Goal: Information Seeking & Learning: Learn about a topic

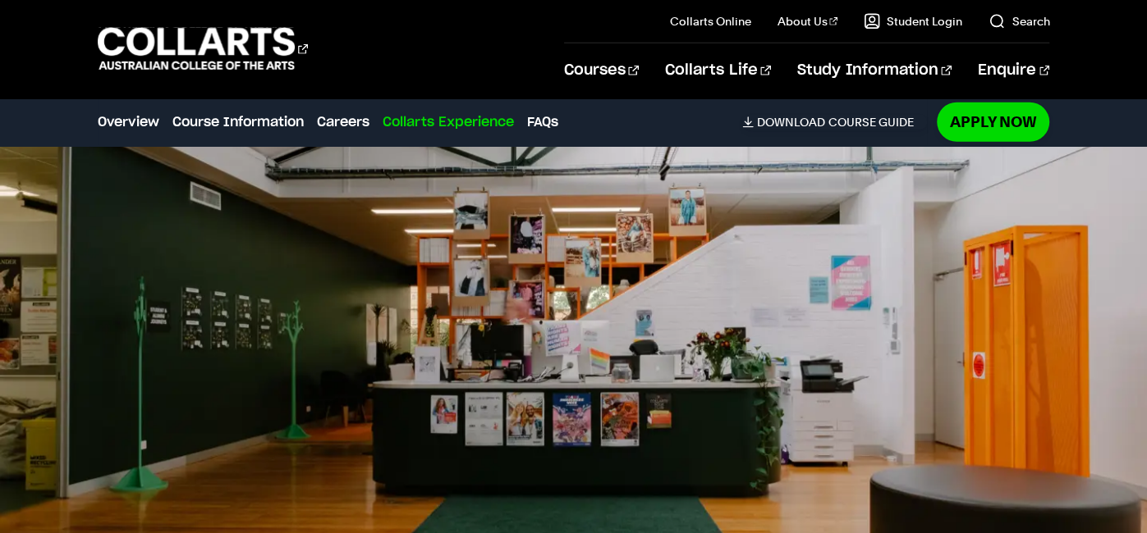
scroll to position [3198, 0]
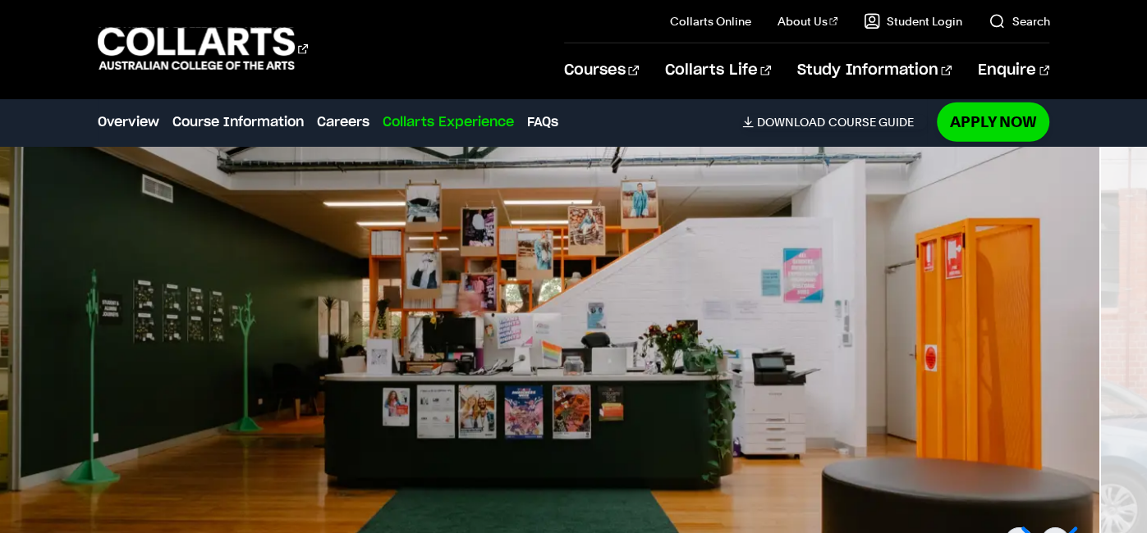
click at [386, 330] on img at bounding box center [525, 334] width 1147 height 403
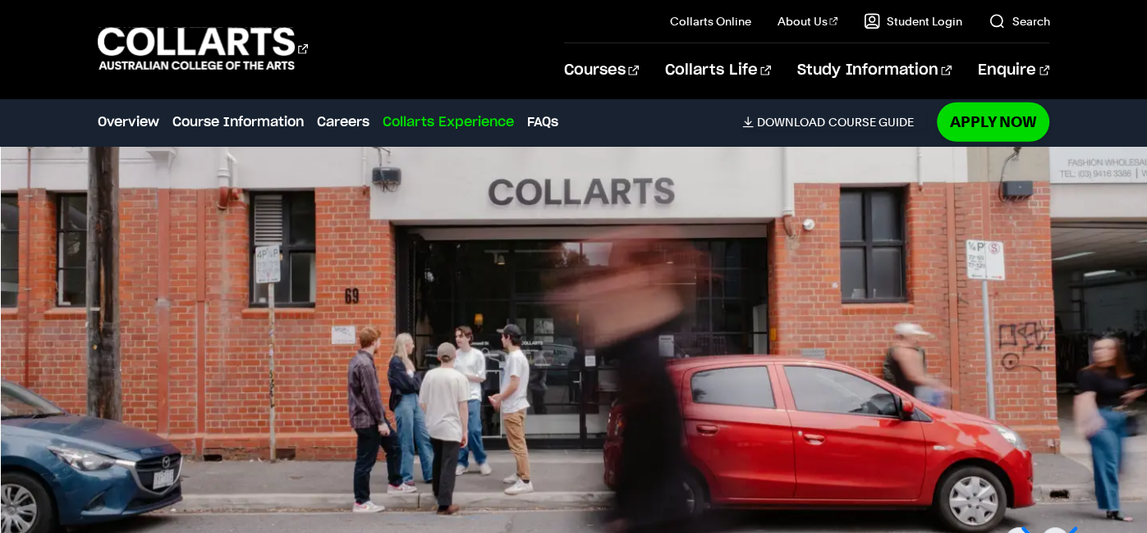
click at [422, 284] on img at bounding box center [574, 334] width 1147 height 403
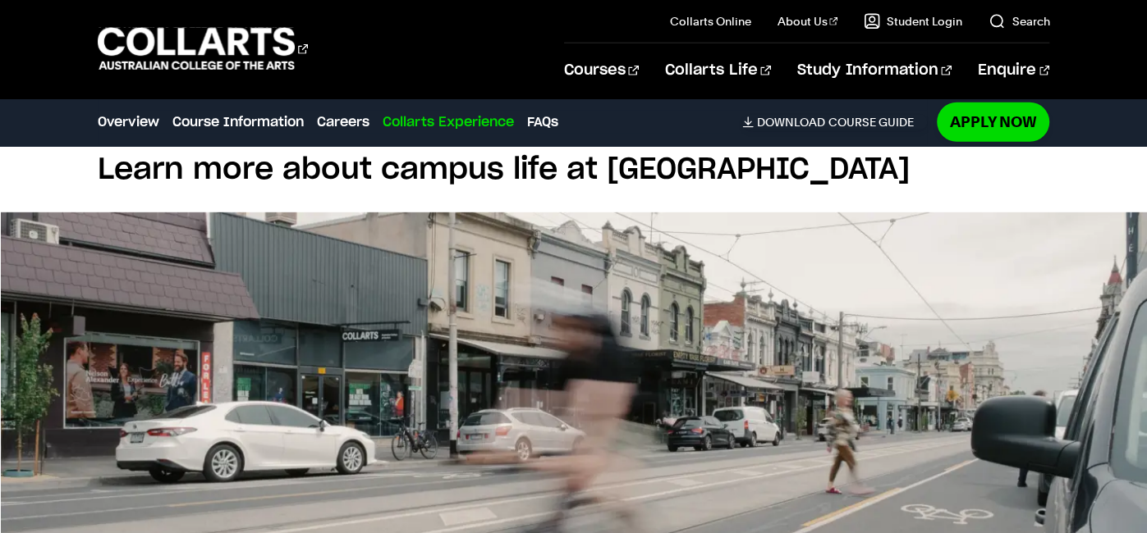
scroll to position [3118, 0]
click at [526, 284] on img at bounding box center [574, 414] width 1147 height 403
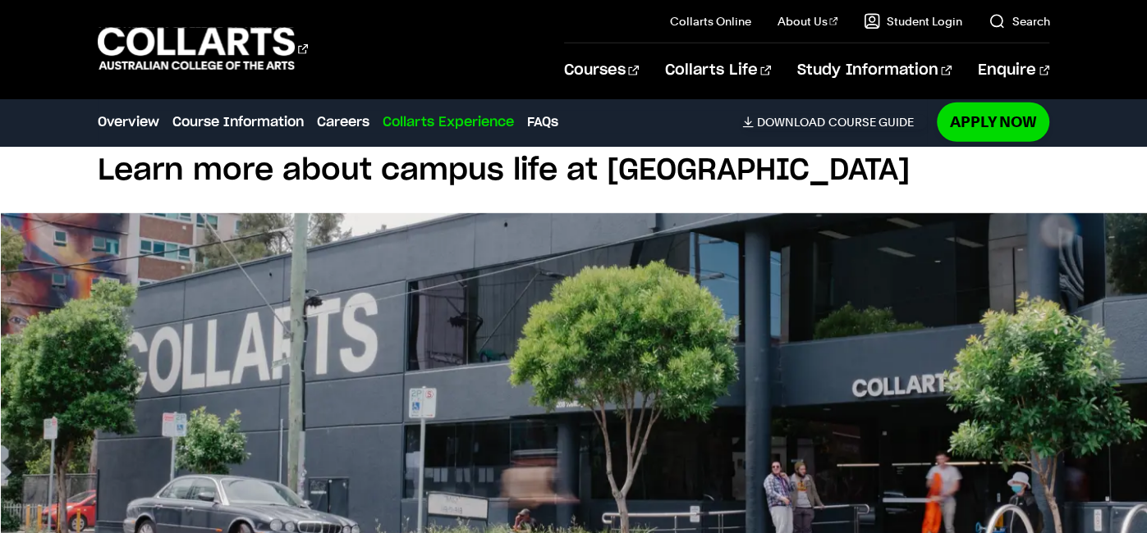
click at [538, 304] on img at bounding box center [574, 414] width 1147 height 403
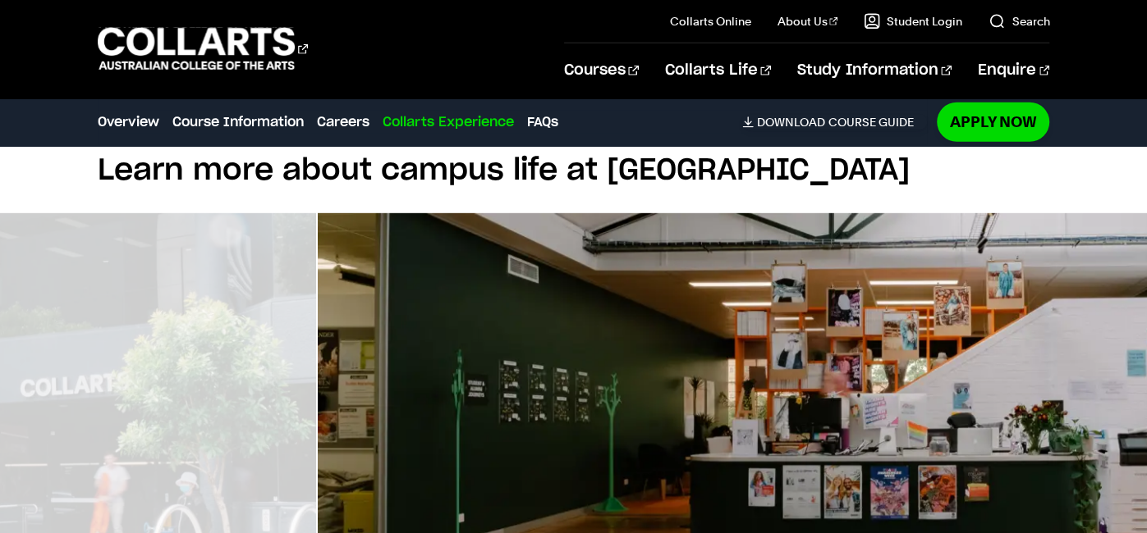
click at [789, 294] on img at bounding box center [891, 414] width 1147 height 403
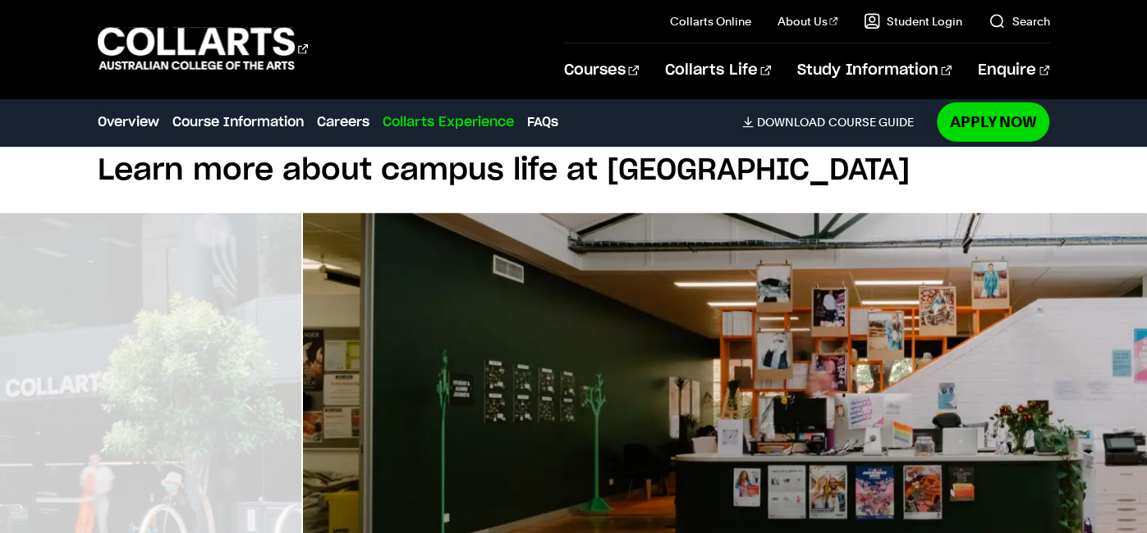
click at [852, 248] on img at bounding box center [876, 414] width 1147 height 403
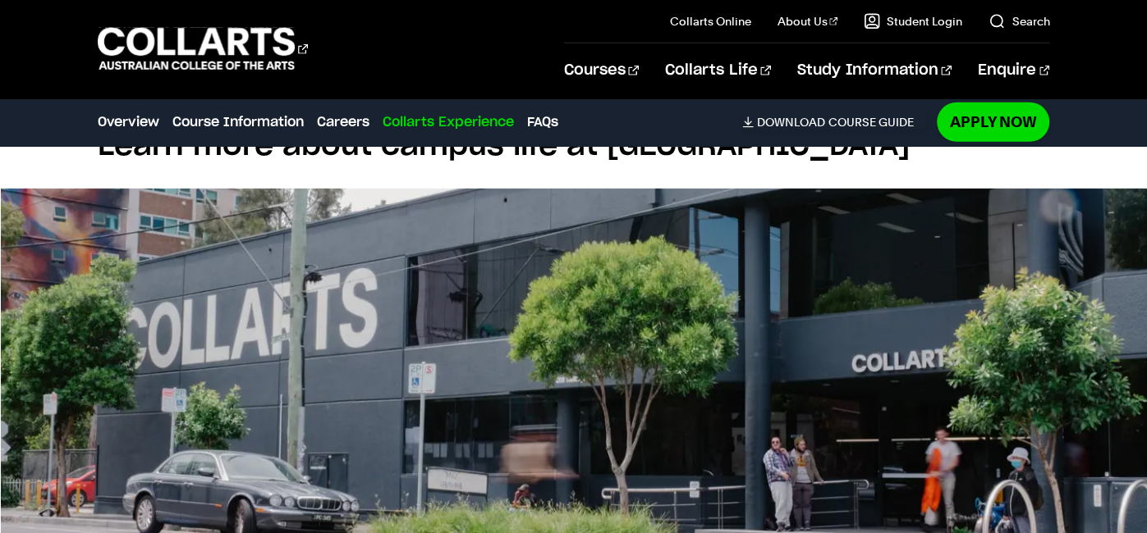
scroll to position [3156, 0]
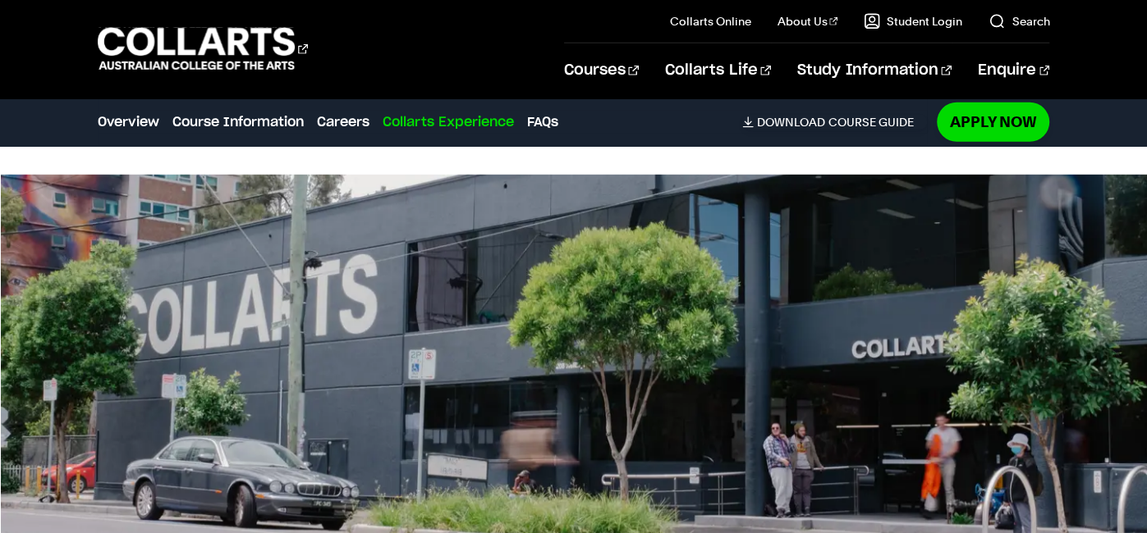
click at [543, 338] on img at bounding box center [574, 376] width 1147 height 403
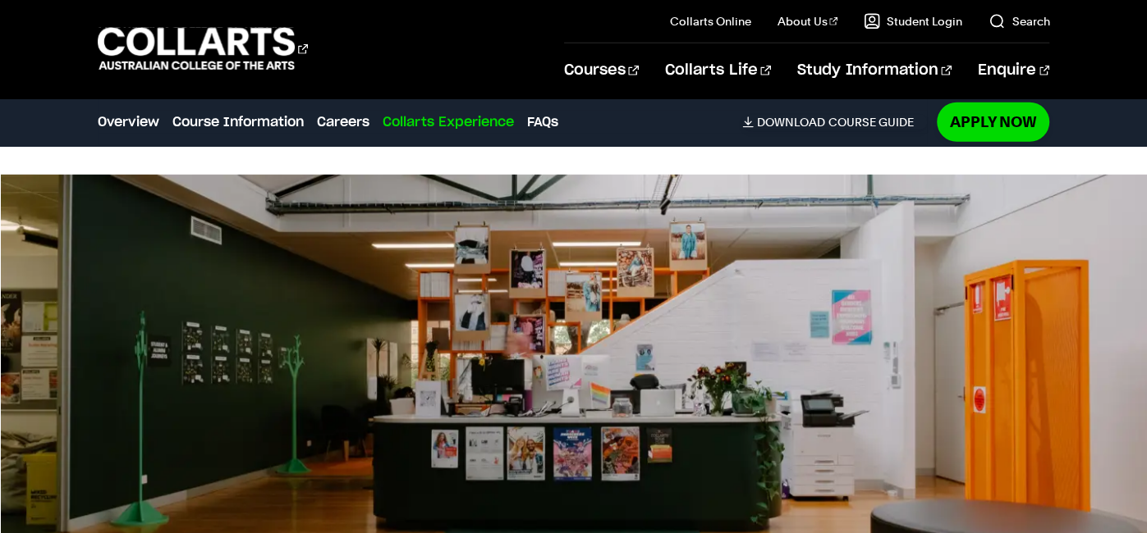
click at [366, 309] on img at bounding box center [574, 376] width 1147 height 403
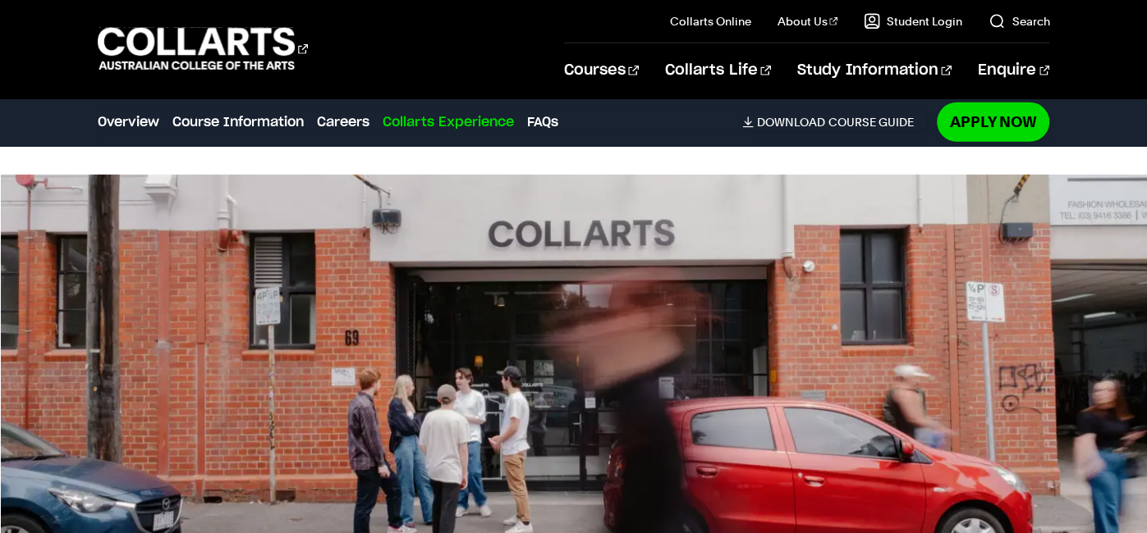
click at [282, 327] on img at bounding box center [574, 376] width 1147 height 403
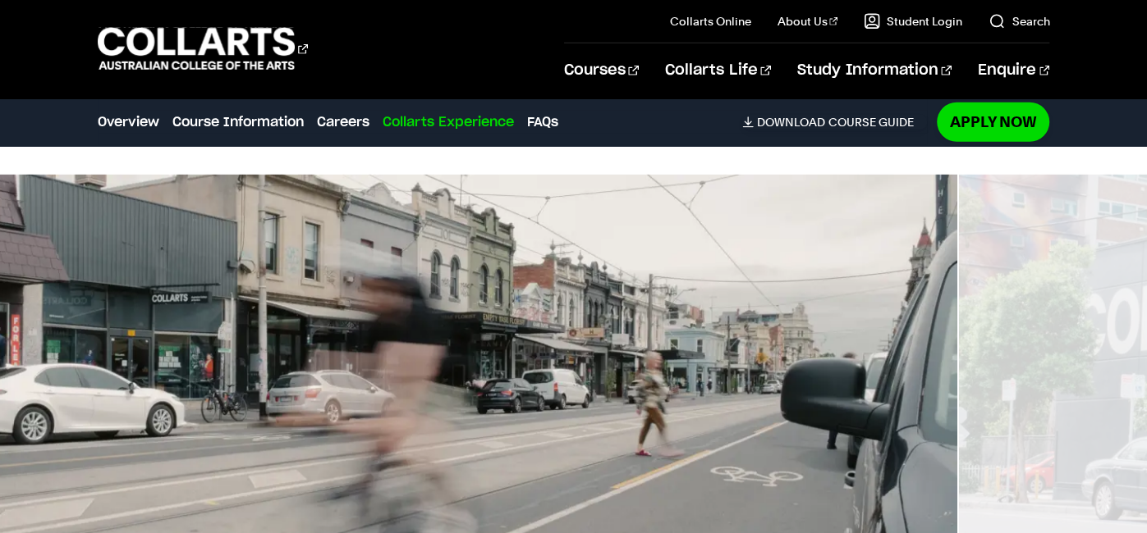
click at [365, 257] on img at bounding box center [383, 376] width 1147 height 403
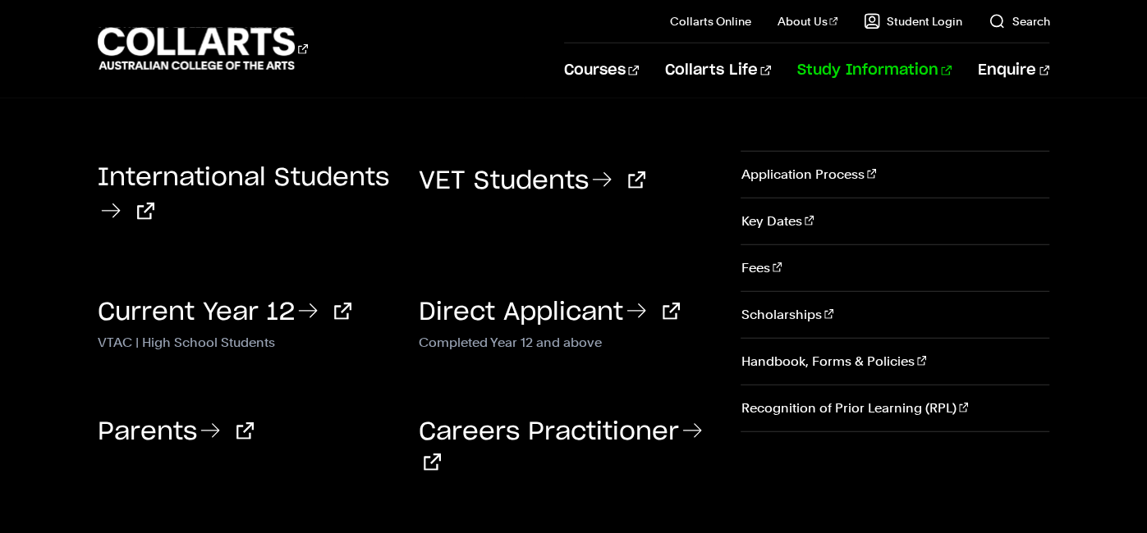
scroll to position [3175, 0]
